Goal: Check status: Check status

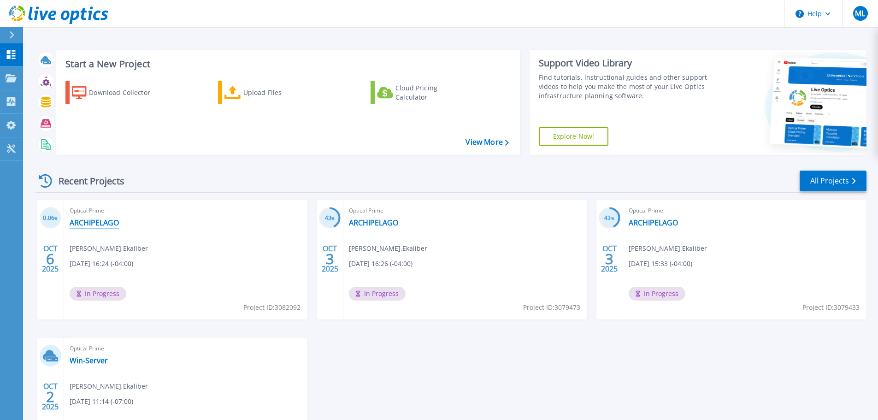
click at [83, 221] on link "ARCHIPELAGO" at bounding box center [94, 222] width 49 height 9
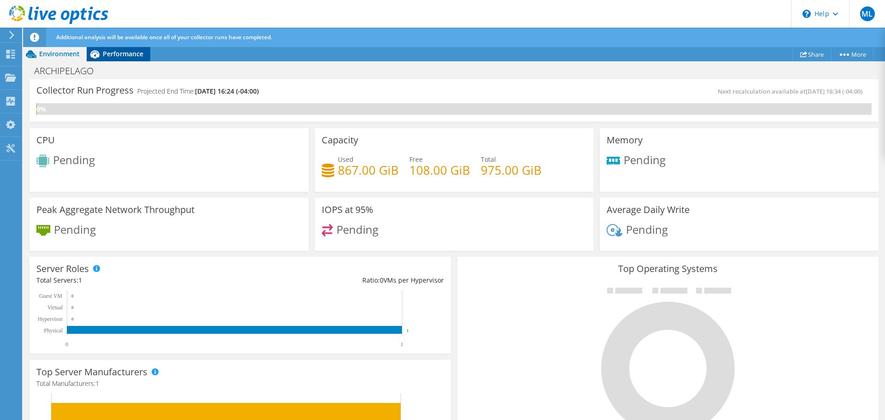
click at [142, 51] on span "Performance" at bounding box center [123, 53] width 41 height 9
